Goal: Information Seeking & Learning: Learn about a topic

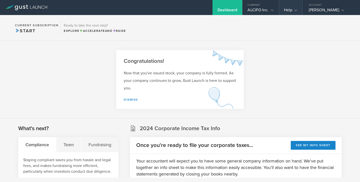
click at [292, 10] on div "Help" at bounding box center [290, 12] width 13 height 8
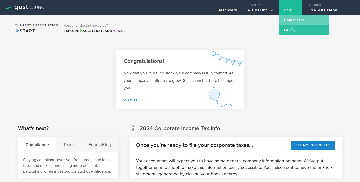
click at [292, 19] on link "Contact Us" at bounding box center [304, 20] width 50 height 10
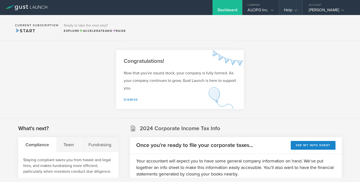
click at [297, 11] on icon at bounding box center [296, 10] width 3 height 3
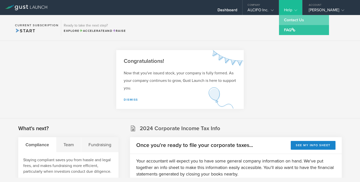
click at [295, 22] on link "Contact Us" at bounding box center [304, 20] width 50 height 10
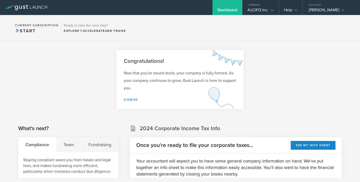
click at [226, 9] on div "Dashboard" at bounding box center [228, 12] width 20 height 8
click at [290, 8] on div "Help" at bounding box center [290, 12] width 13 height 8
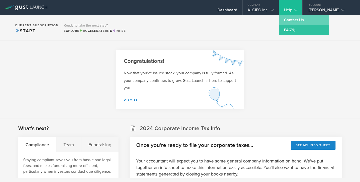
click at [291, 19] on link "Contact Us" at bounding box center [304, 20] width 50 height 10
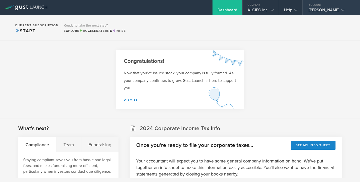
click at [329, 10] on div "Satadru Roy" at bounding box center [330, 12] width 43 height 8
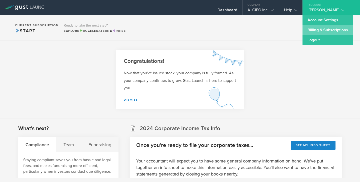
click at [314, 33] on link "Billing & Subscriptions" at bounding box center [328, 30] width 51 height 10
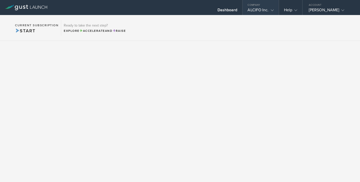
click at [271, 8] on div "ALCIFO Inc." at bounding box center [261, 12] width 26 height 8
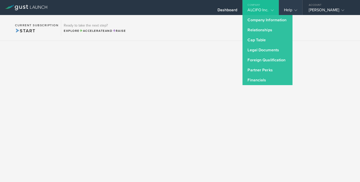
click at [295, 11] on icon at bounding box center [296, 10] width 3 height 3
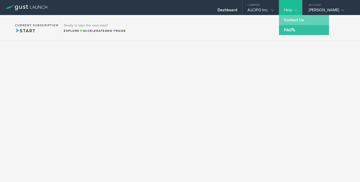
click at [290, 22] on link "Contact Us" at bounding box center [304, 20] width 50 height 10
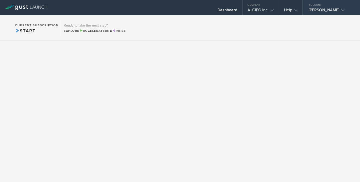
click at [342, 9] on icon at bounding box center [343, 10] width 3 height 3
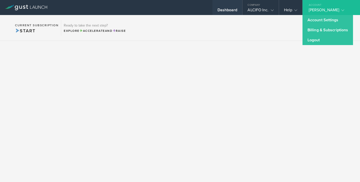
click at [229, 8] on div "Dashboard" at bounding box center [228, 12] width 20 height 8
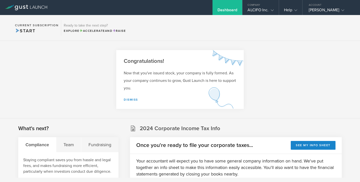
click at [32, 8] on icon at bounding box center [26, 8] width 42 height 6
click at [296, 9] on gust-icon at bounding box center [295, 10] width 5 height 5
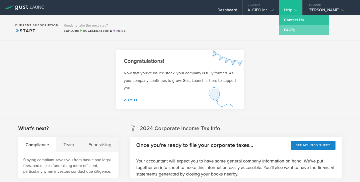
click at [287, 31] on link "FAQ" at bounding box center [304, 30] width 50 height 10
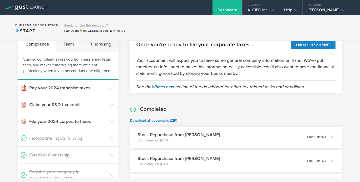
scroll to position [71, 0]
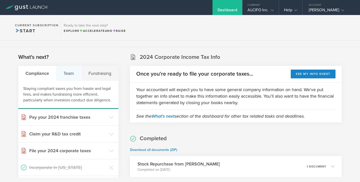
click at [71, 73] on div "Team" at bounding box center [68, 73] width 25 height 15
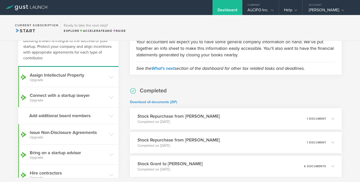
scroll to position [70, 0]
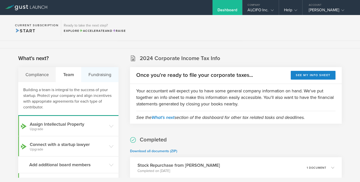
click at [100, 74] on div "Fundraising" at bounding box center [99, 74] width 37 height 15
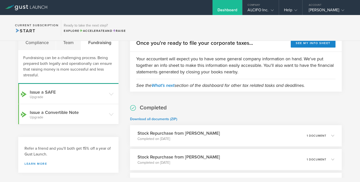
scroll to position [0, 0]
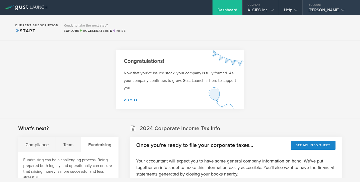
click at [340, 10] on gust-icon at bounding box center [342, 10] width 5 height 5
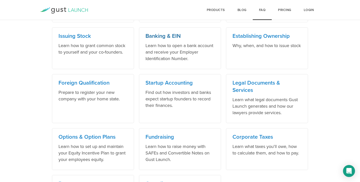
scroll to position [283, 0]
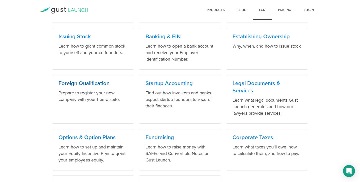
click at [114, 85] on h3 "Foreign Qualification" at bounding box center [93, 83] width 69 height 7
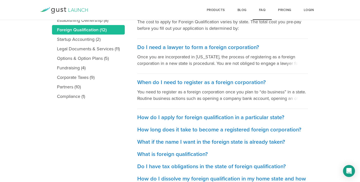
scroll to position [125, 0]
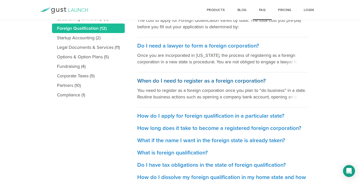
click at [301, 96] on span at bounding box center [297, 97] width 23 height 8
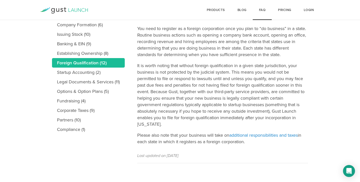
scroll to position [91, 0]
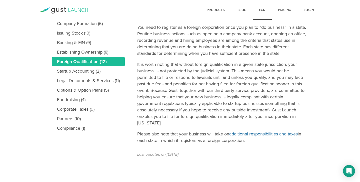
click at [262, 135] on link "additional responsibilities and taxes" at bounding box center [264, 134] width 69 height 6
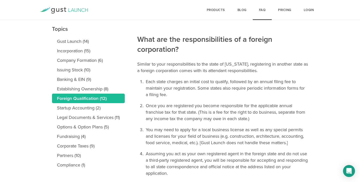
scroll to position [53, 0]
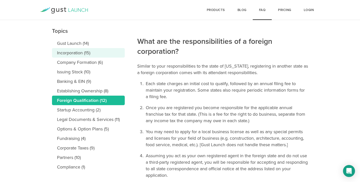
click at [75, 53] on link "Incorporation (15)" at bounding box center [88, 53] width 73 height 10
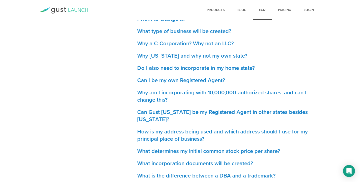
scroll to position [247, 0]
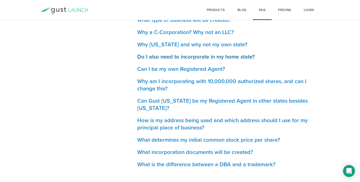
click at [219, 57] on h3 "Do I also need to incorporate in my home state?" at bounding box center [222, 56] width 171 height 7
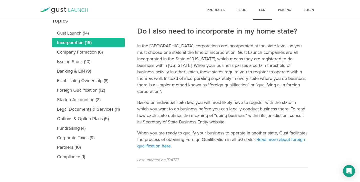
scroll to position [68, 0]
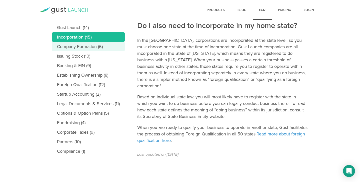
click at [84, 47] on link "Company Formation (6)" at bounding box center [88, 47] width 73 height 10
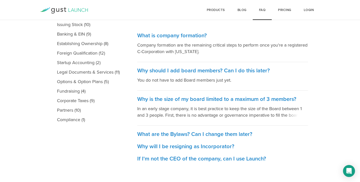
scroll to position [100, 0]
click at [206, 159] on h3 "If I'm not the CEO of the company, can I use Launch?" at bounding box center [222, 158] width 171 height 7
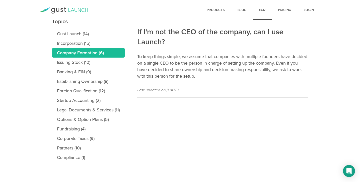
scroll to position [62, 0]
click at [103, 109] on link "Legal Documents & Services (11)" at bounding box center [88, 110] width 73 height 10
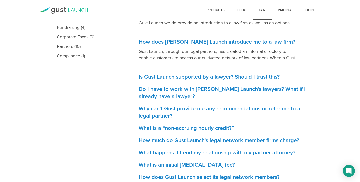
scroll to position [182, 0]
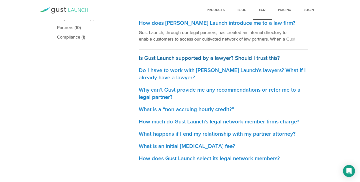
click at [225, 55] on h3 "Is Gust Launch supported by a lawyer? Should I trust this?" at bounding box center [223, 58] width 169 height 7
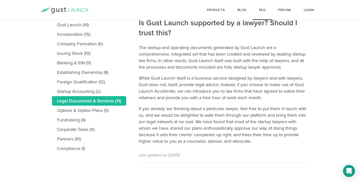
scroll to position [72, 0]
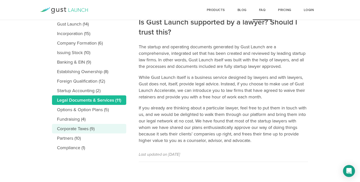
click at [87, 130] on link "Corporate Taxes (9)" at bounding box center [89, 129] width 74 height 10
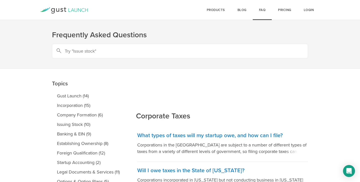
click at [61, 11] on icon at bounding box center [61, 10] width 3 height 4
